Goal: Find specific fact: Find specific fact

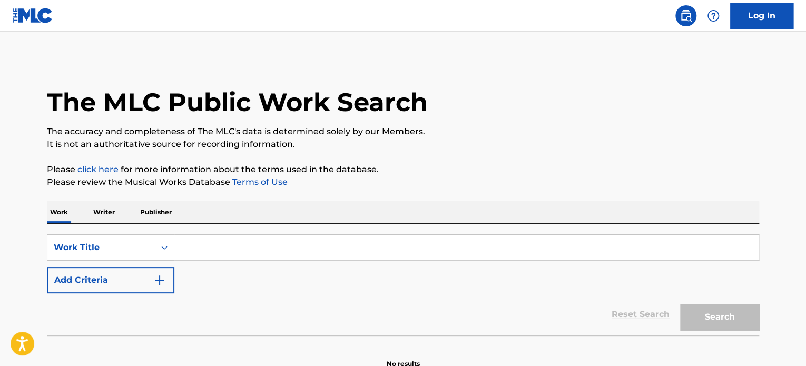
click at [231, 251] on input "Search Form" at bounding box center [466, 247] width 584 height 25
paste input "GOODBYE"
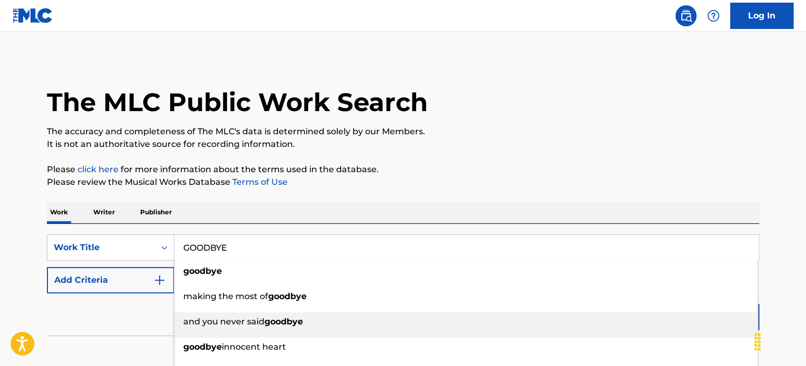
click at [714, 317] on div "and you never said goodbye" at bounding box center [465, 321] width 583 height 19
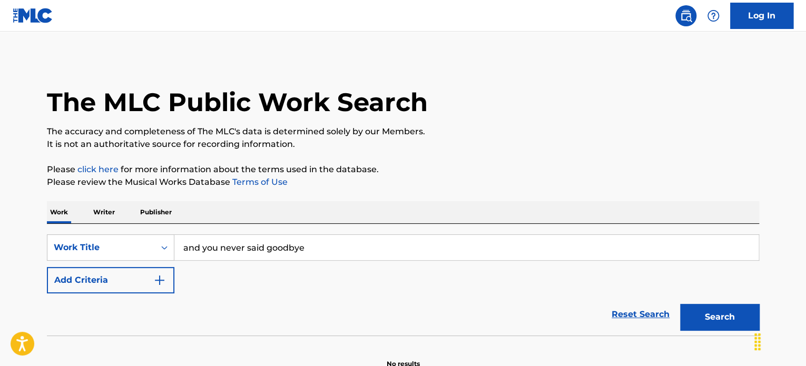
click at [267, 252] on input "and you never said goodbye" at bounding box center [466, 247] width 584 height 25
click at [267, 251] on input "and you never said goodbye" at bounding box center [466, 247] width 584 height 25
paste input "GOODBYE"
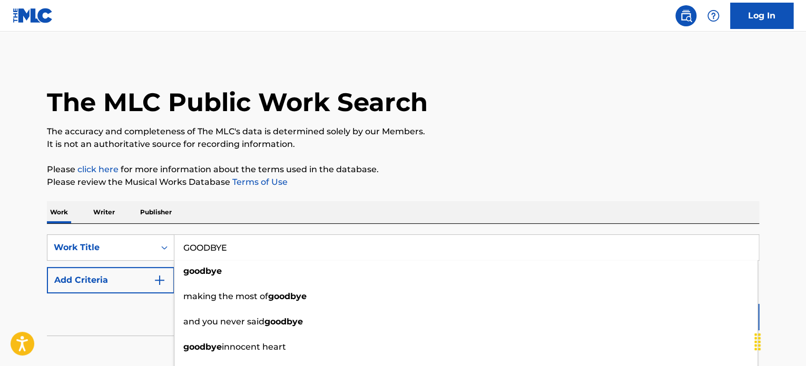
type input "GOODBYE"
click at [99, 284] on button "Add Criteria" at bounding box center [110, 280] width 127 height 26
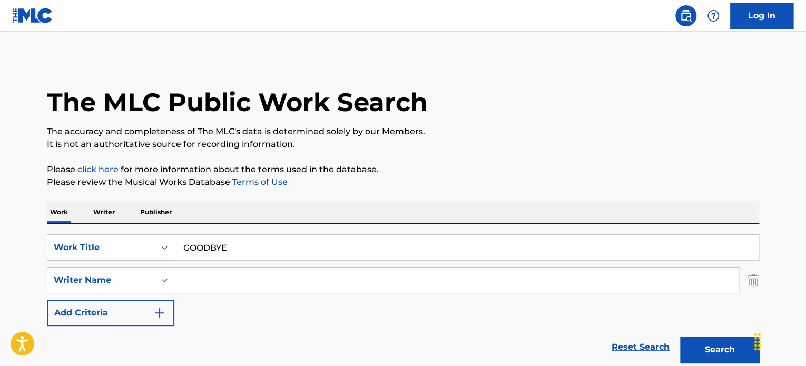
click at [284, 280] on input "Search Form" at bounding box center [456, 280] width 565 height 25
type input "[PERSON_NAME]"
click at [680, 337] on button "Search" at bounding box center [719, 350] width 79 height 26
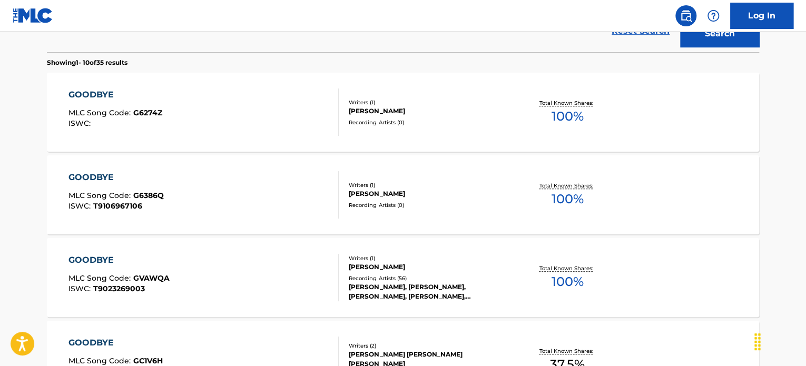
scroll to position [369, 0]
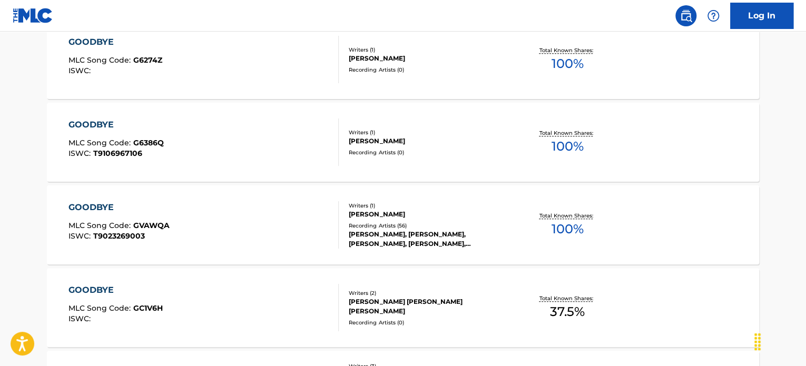
click at [219, 223] on div "GOODBYE MLC Song Code : GVAWQA ISWC : T9023269003" at bounding box center [203, 224] width 271 height 47
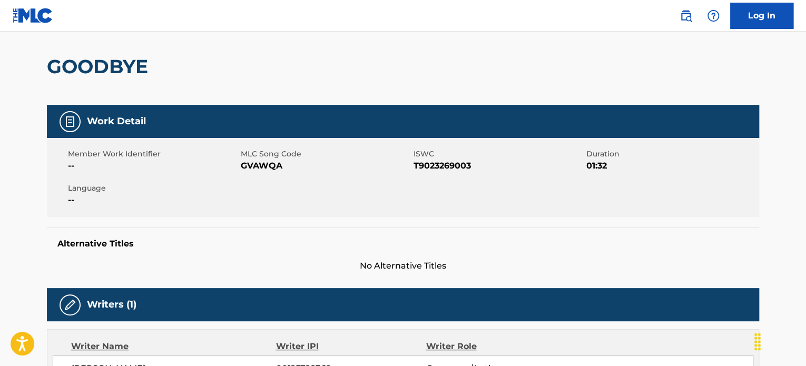
scroll to position [158, 0]
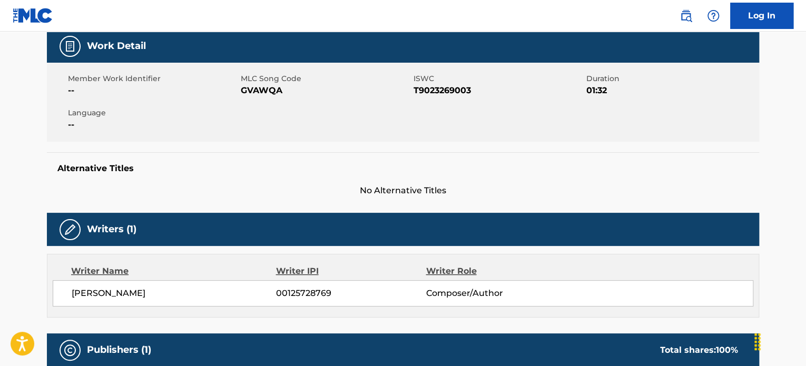
drag, startPoint x: 183, startPoint y: 292, endPoint x: 66, endPoint y: 294, distance: 117.5
click at [66, 294] on div "[PERSON_NAME] 00125728769 Composer/Author" at bounding box center [403, 293] width 701 height 26
copy span "[PERSON_NAME]"
